Goal: Information Seeking & Learning: Learn about a topic

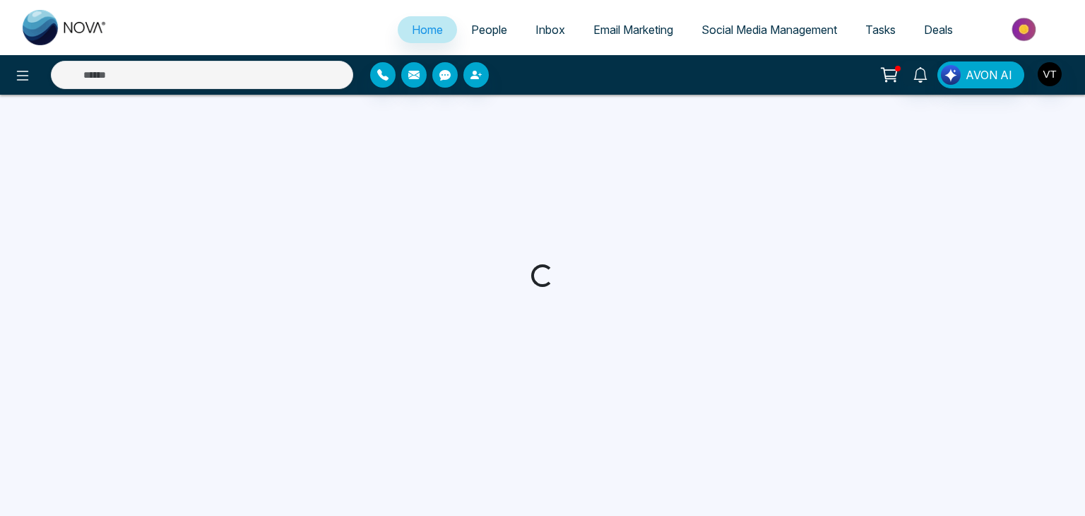
select select "*"
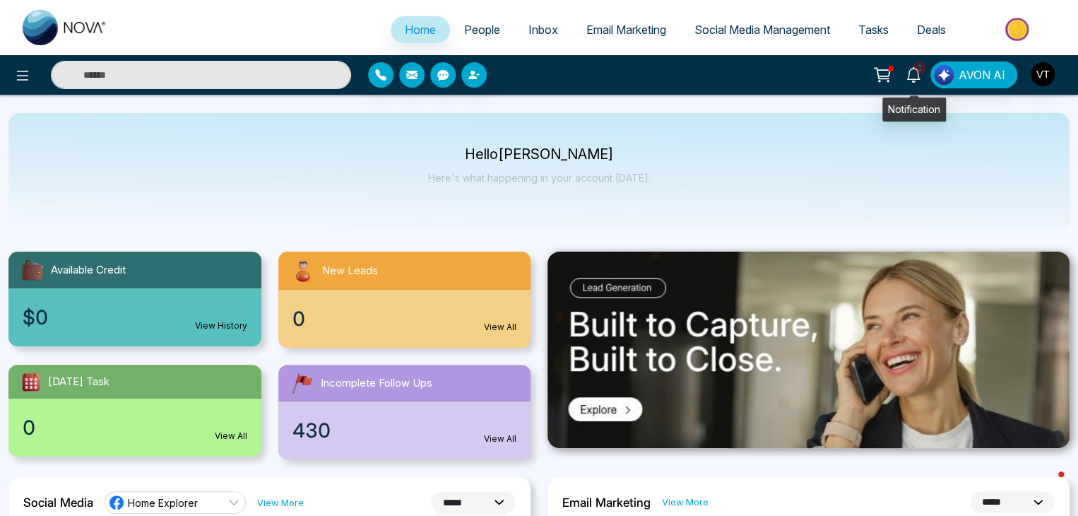
click at [919, 79] on icon at bounding box center [913, 75] width 16 height 16
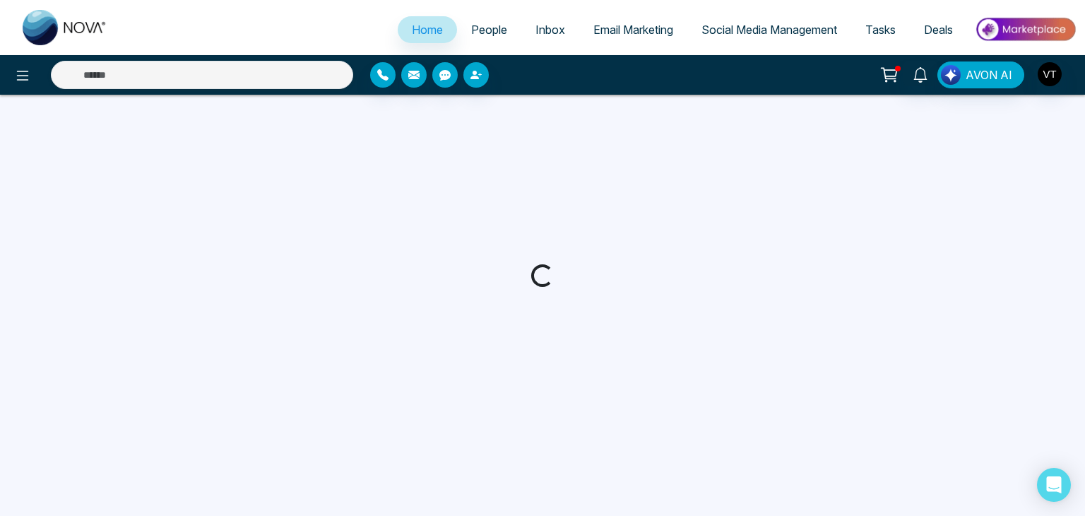
select select "*"
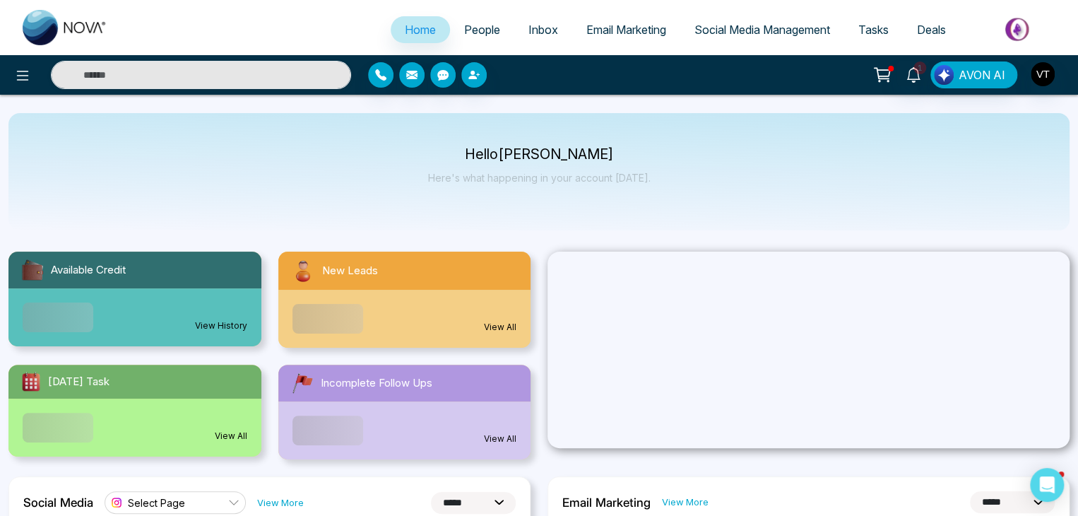
click at [485, 31] on span "People" at bounding box center [482, 30] width 36 height 14
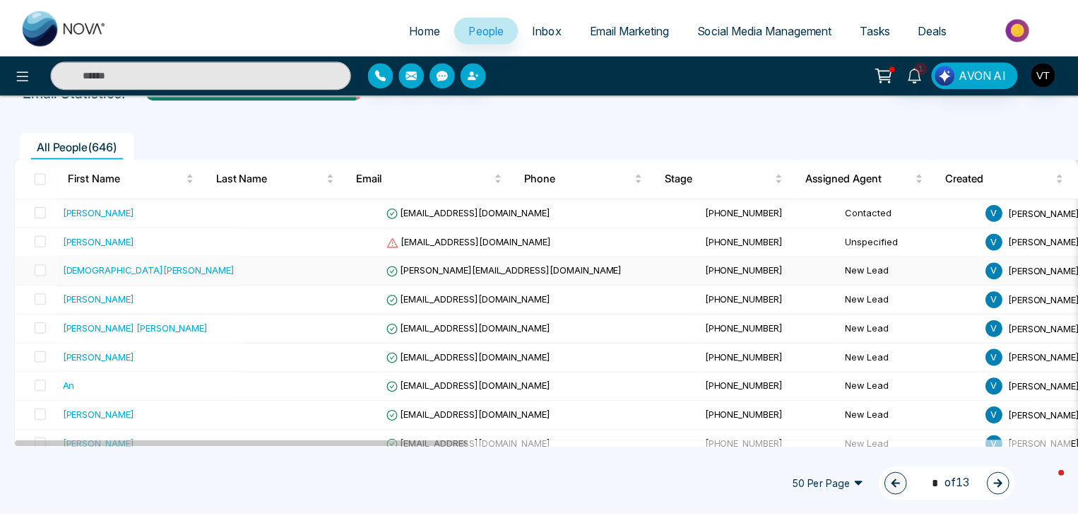
scroll to position [282, 0]
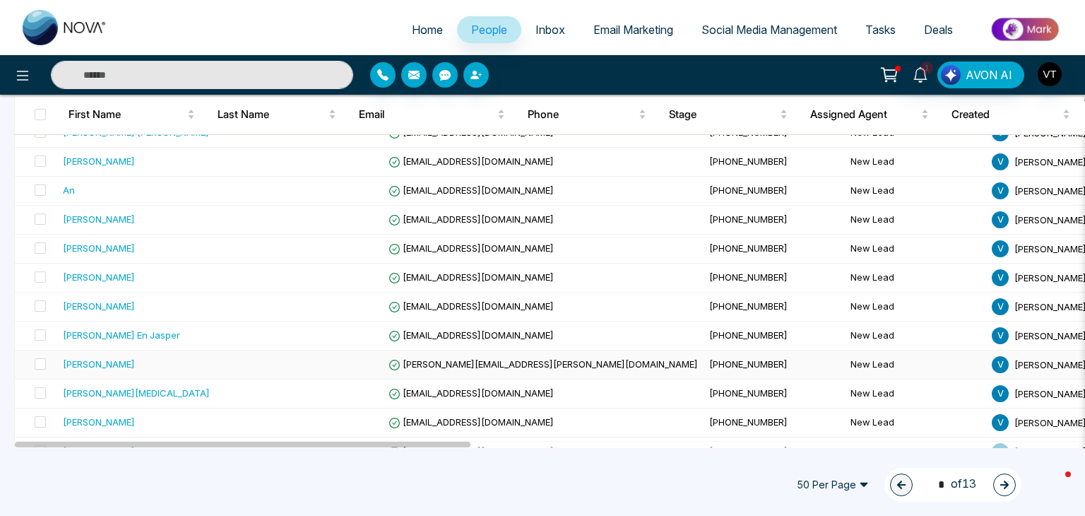
click at [83, 362] on div "[PERSON_NAME]" at bounding box center [99, 364] width 72 height 14
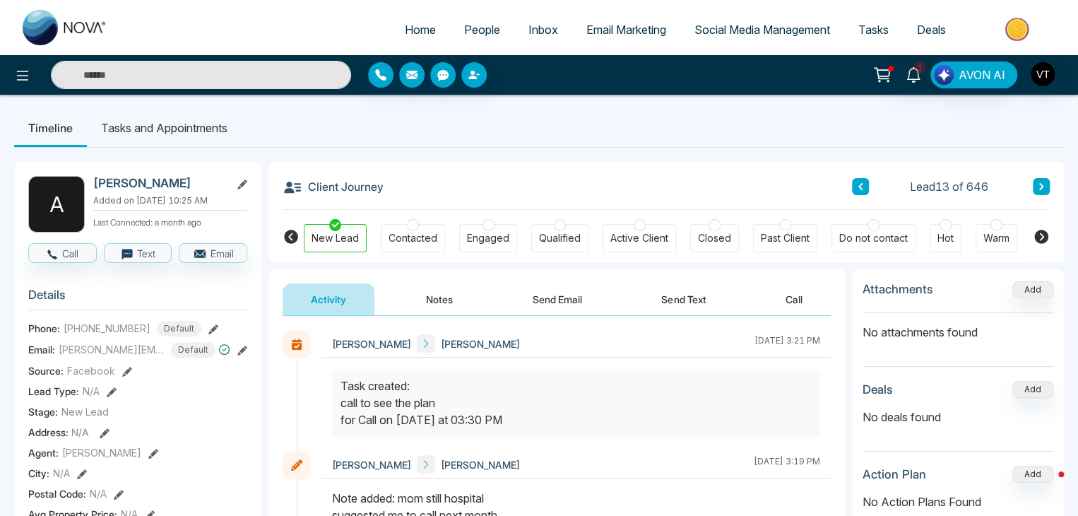
click at [1035, 187] on button at bounding box center [1040, 186] width 17 height 17
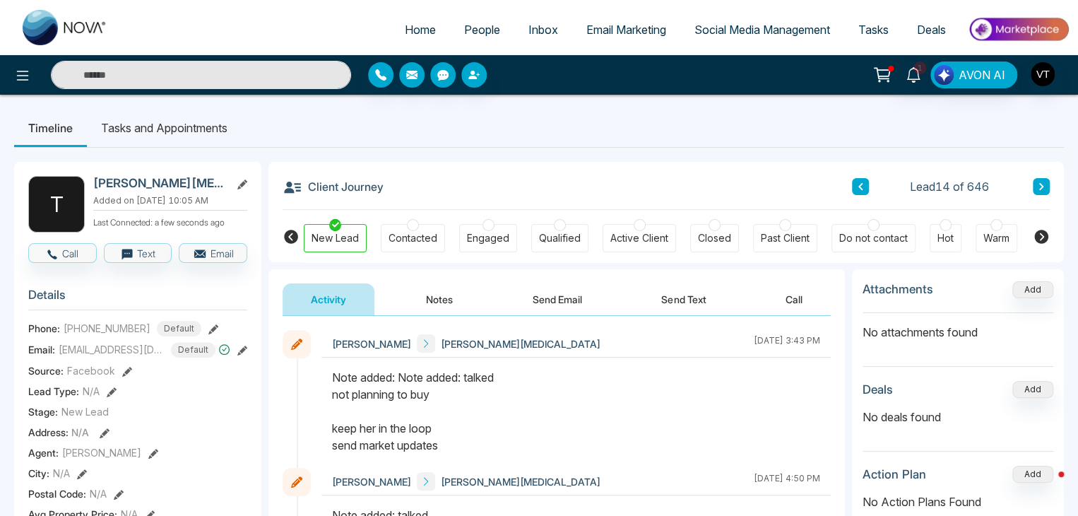
click at [1038, 188] on icon at bounding box center [1040, 186] width 7 height 8
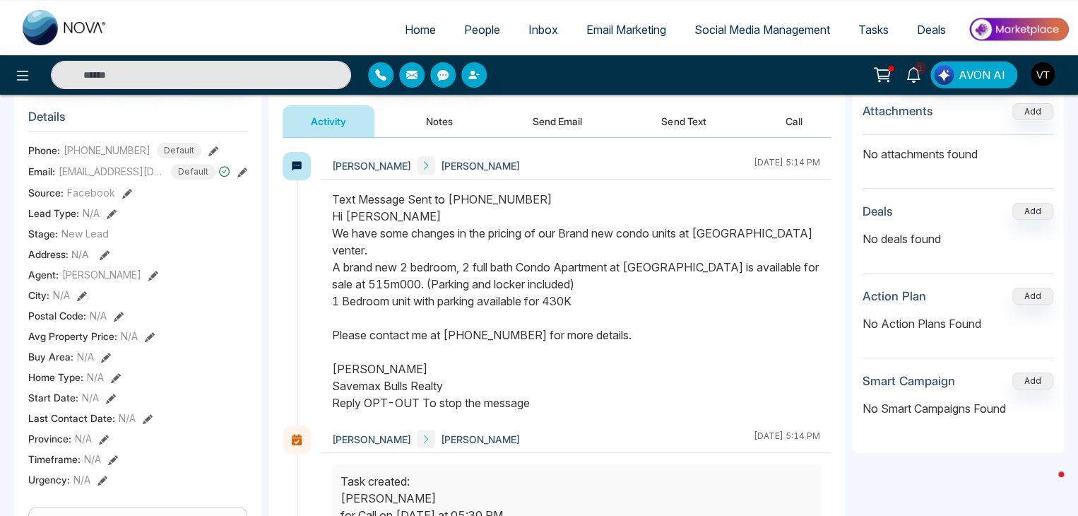
scroll to position [71, 0]
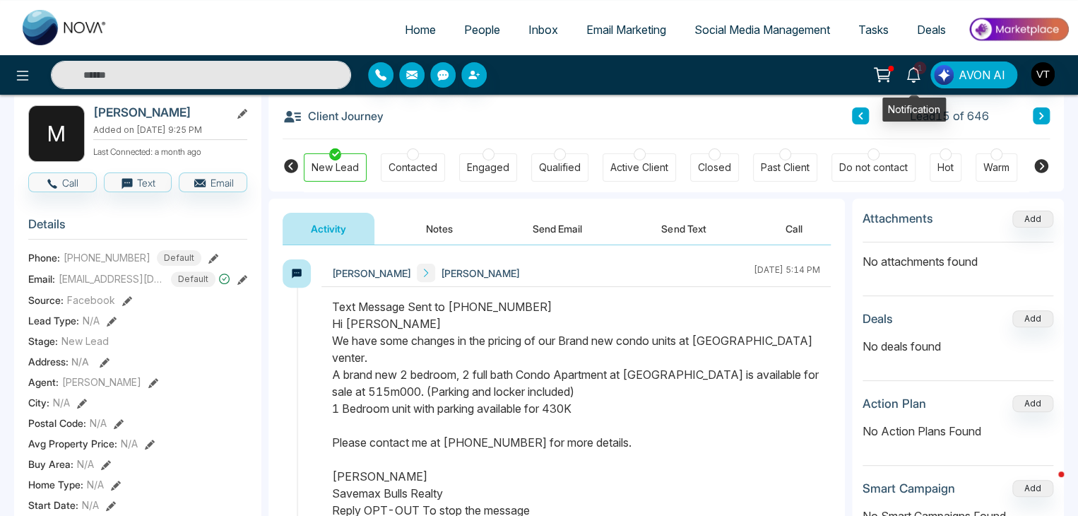
click at [924, 66] on span "1" at bounding box center [919, 67] width 13 height 13
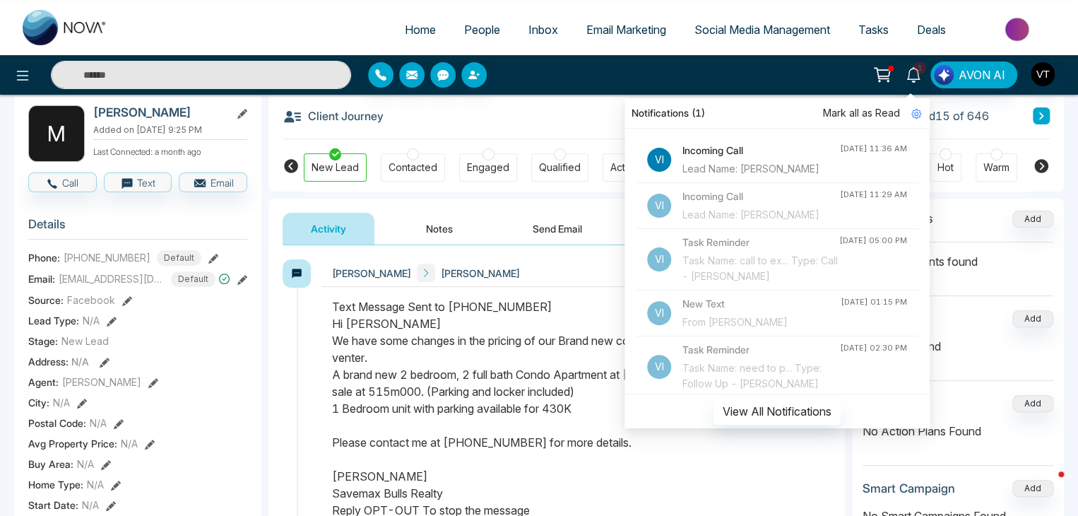
click at [582, 126] on div "Client Journey Lead 15 of 646" at bounding box center [665, 115] width 767 height 48
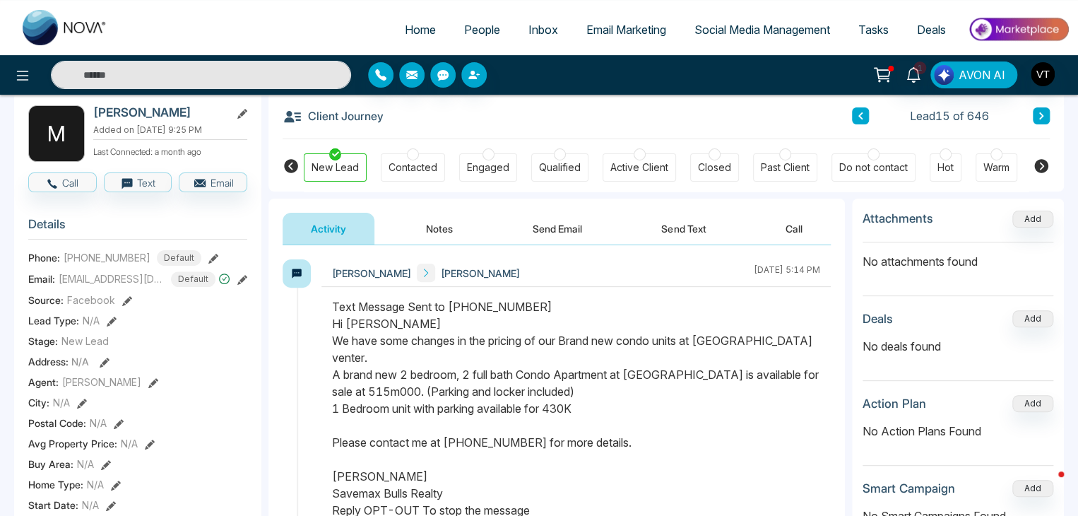
click at [1039, 114] on icon at bounding box center [1040, 116] width 7 height 8
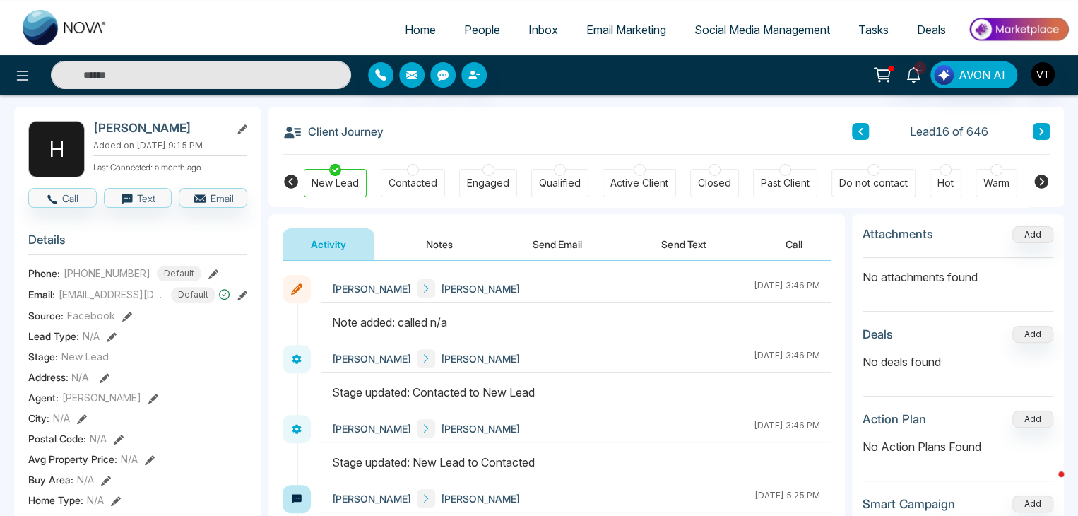
scroll to position [71, 0]
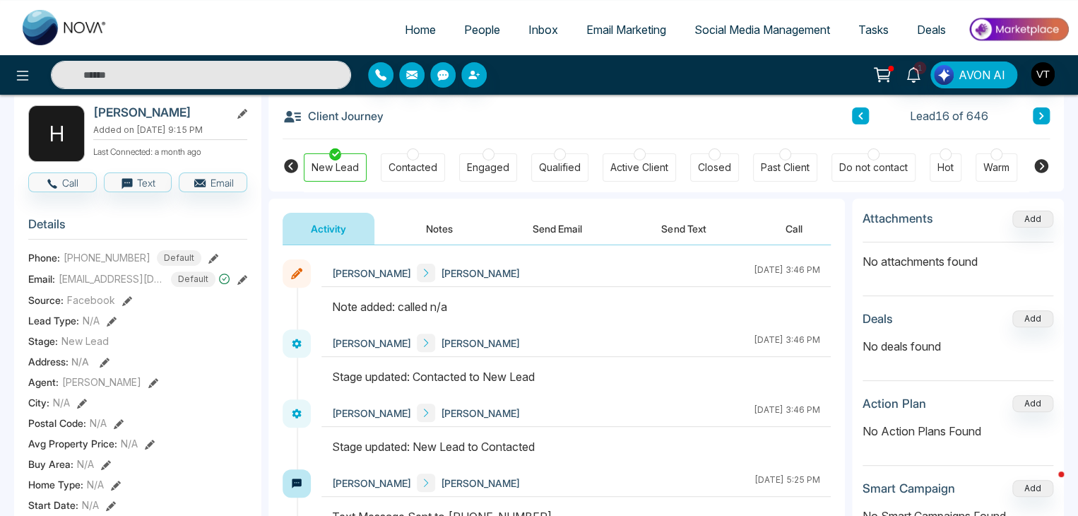
click at [1045, 121] on button at bounding box center [1040, 115] width 17 height 17
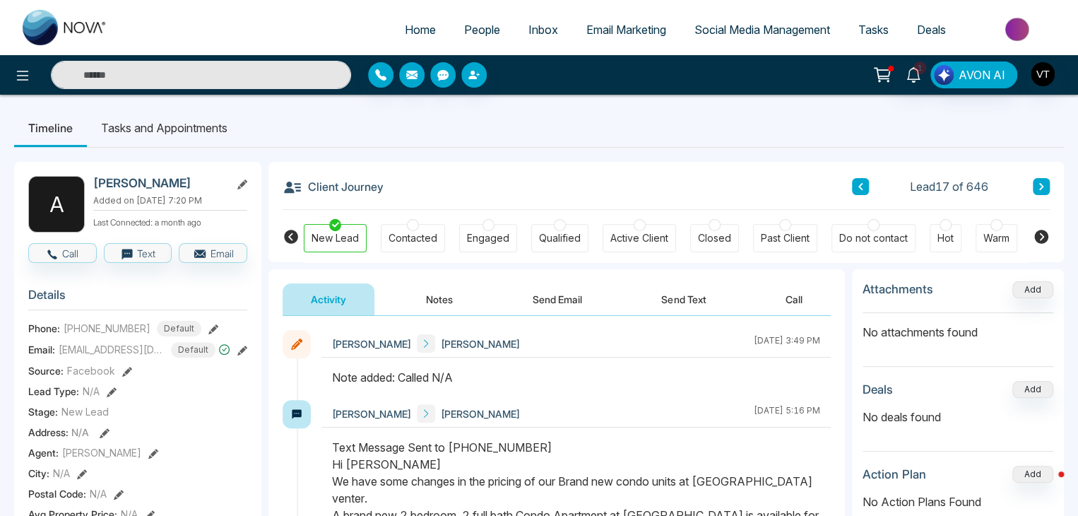
click at [1039, 187] on icon at bounding box center [1041, 186] width 4 height 7
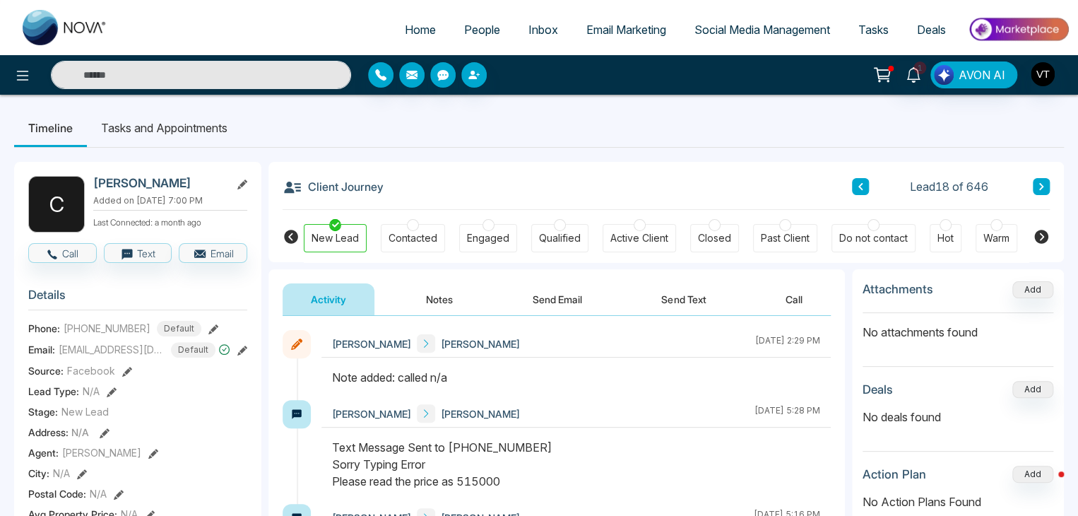
click at [1044, 189] on icon at bounding box center [1040, 186] width 7 height 8
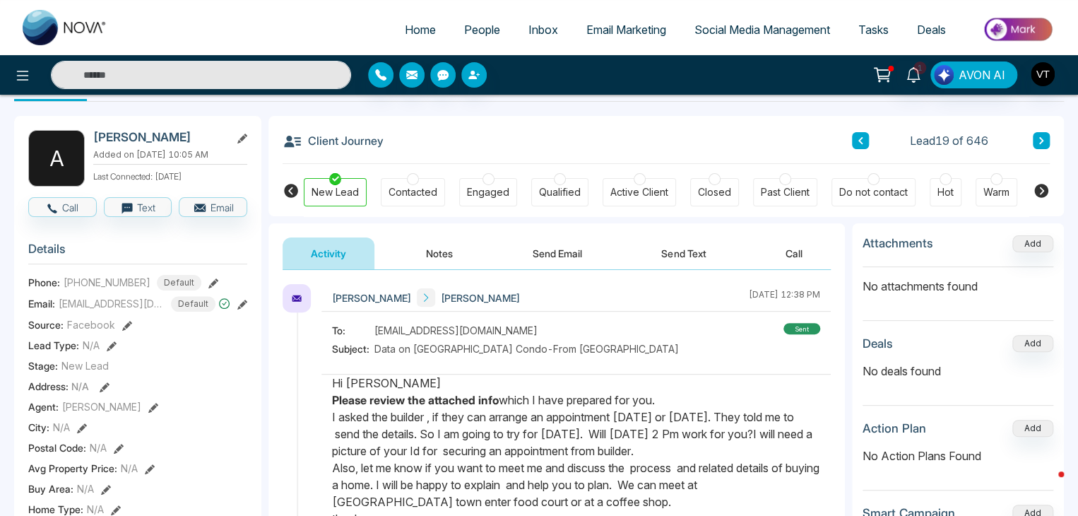
scroll to position [71, 0]
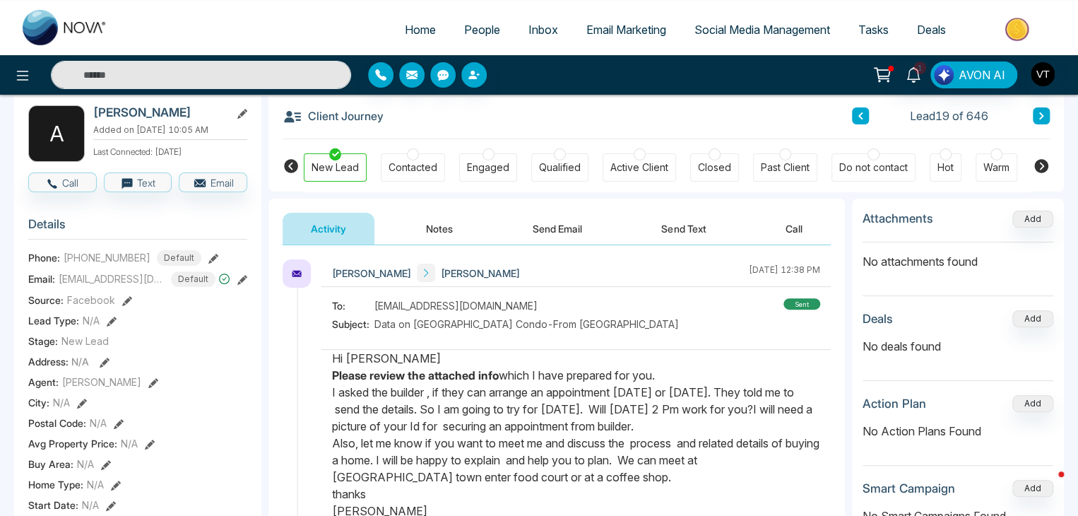
click at [1042, 117] on icon at bounding box center [1040, 116] width 7 height 8
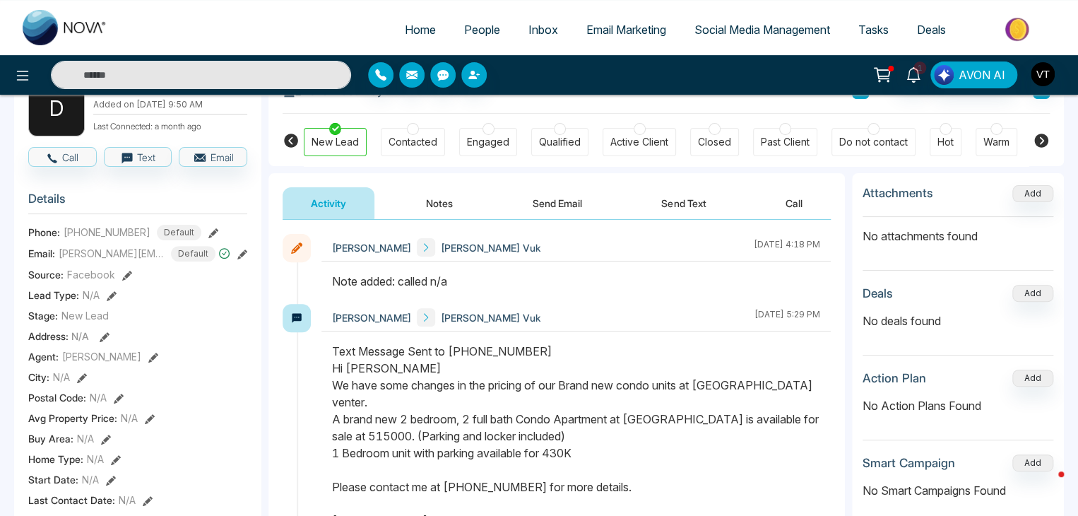
scroll to position [71, 0]
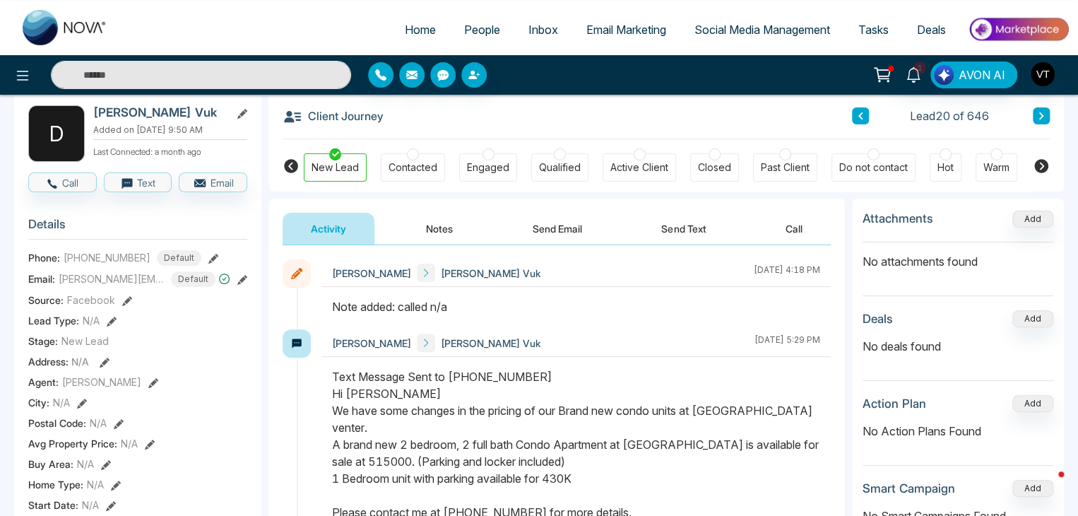
click at [1044, 116] on button at bounding box center [1040, 115] width 17 height 17
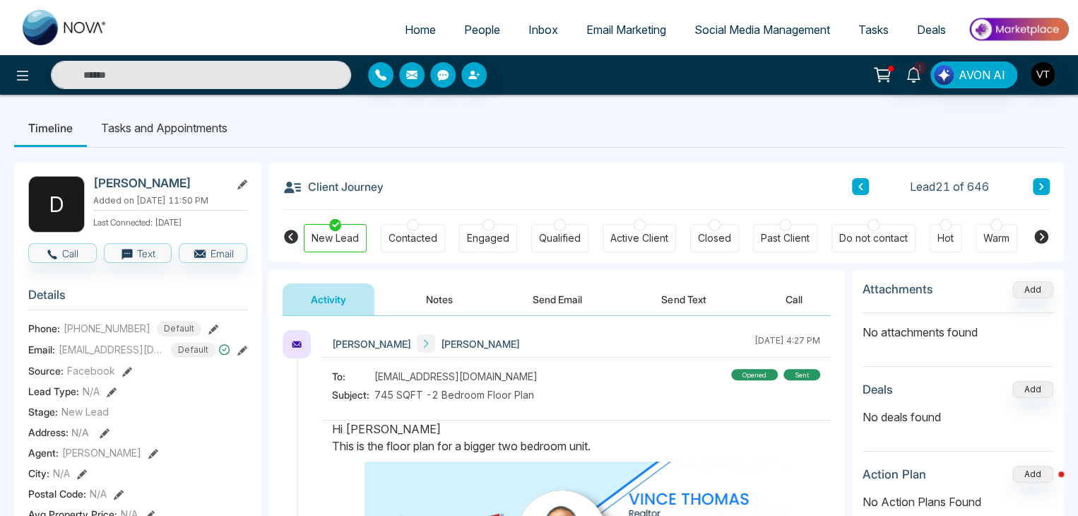
click at [1044, 188] on button at bounding box center [1040, 186] width 17 height 17
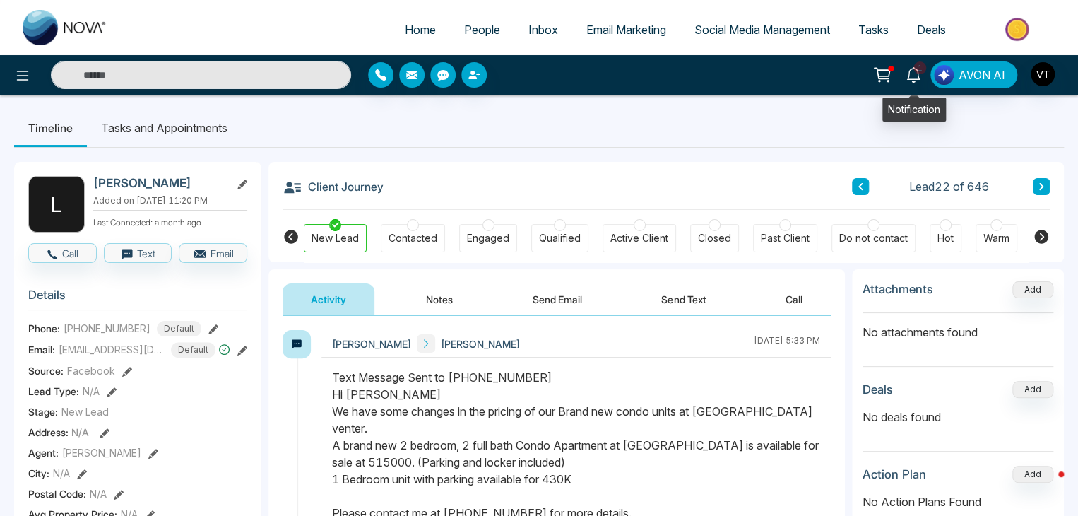
click at [921, 71] on span "1" at bounding box center [919, 67] width 13 height 13
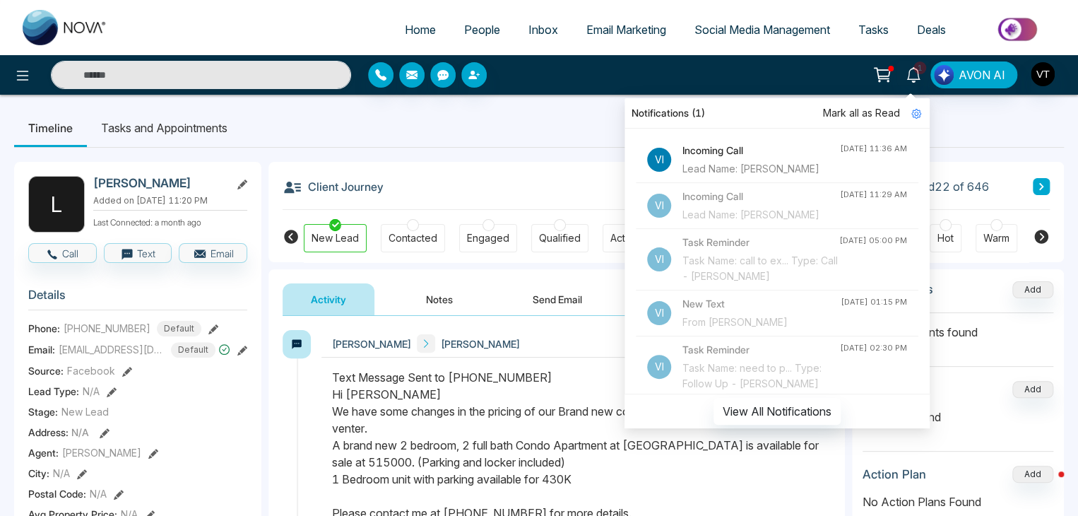
click at [728, 152] on h4 "Incoming Call" at bounding box center [760, 151] width 157 height 16
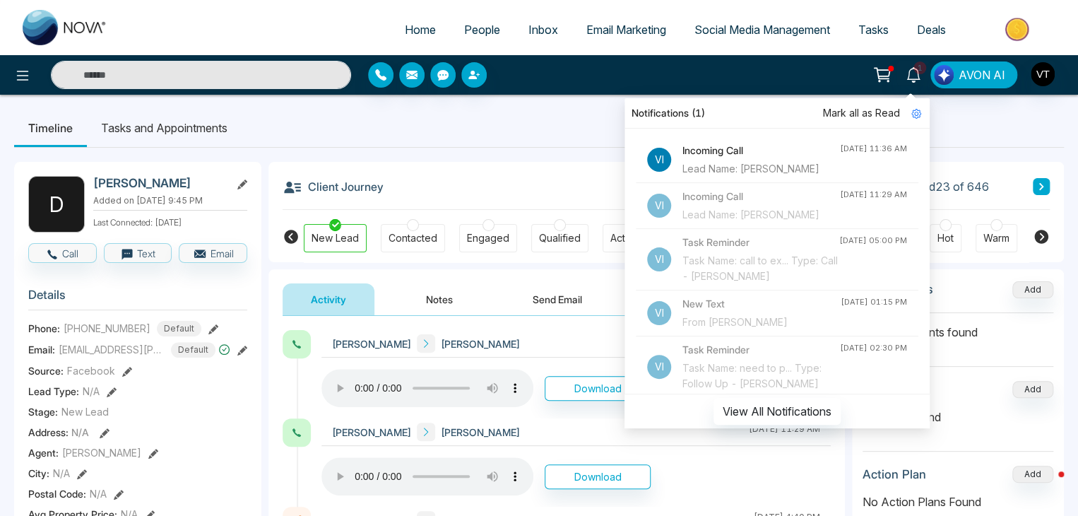
click at [483, 174] on div "Client Journey Lead 23 of 646" at bounding box center [665, 186] width 767 height 48
